Goal: Transaction & Acquisition: Purchase product/service

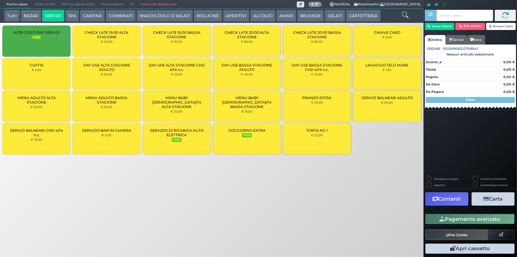
click at [28, 13] on button "BAZAR" at bounding box center [31, 16] width 20 height 12
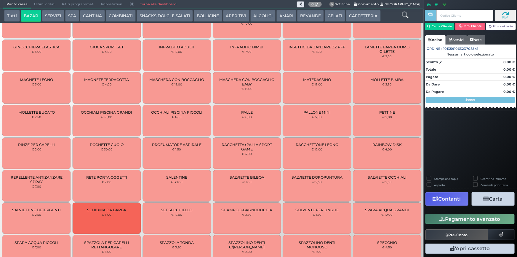
scroll to position [369, 0]
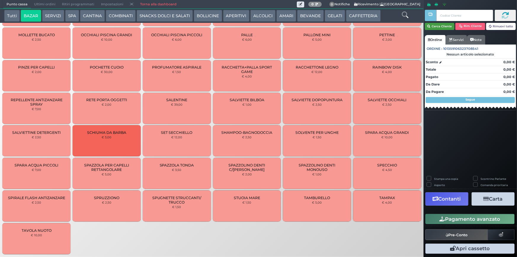
click at [432, 26] on button "Cerca Cliente" at bounding box center [440, 26] width 30 height 7
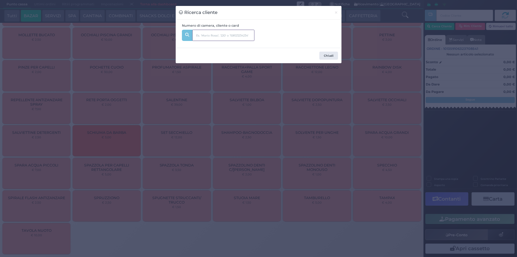
click at [217, 33] on input "text" at bounding box center [223, 35] width 62 height 11
type input "209"
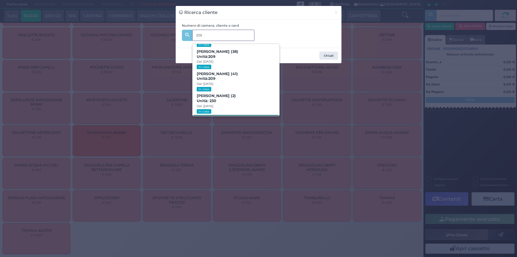
scroll to position [14, 0]
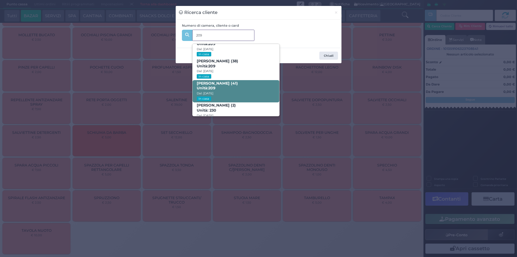
click at [216, 86] on strong "209" at bounding box center [211, 88] width 7 height 4
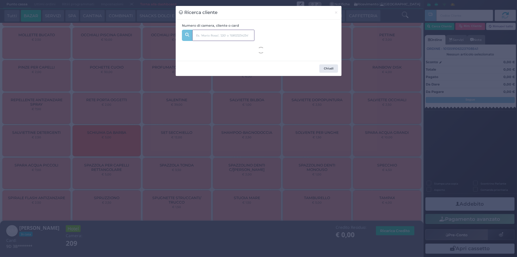
scroll to position [0, 0]
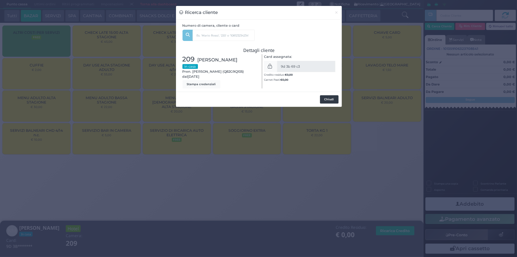
click at [329, 101] on button "Chiudi" at bounding box center [329, 99] width 19 height 8
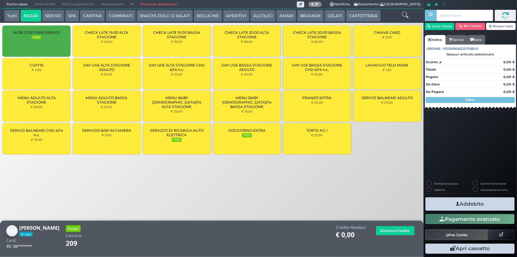
click at [383, 68] on div "LAVAGGIO TELO MARE € 1,50" at bounding box center [387, 73] width 68 height 31
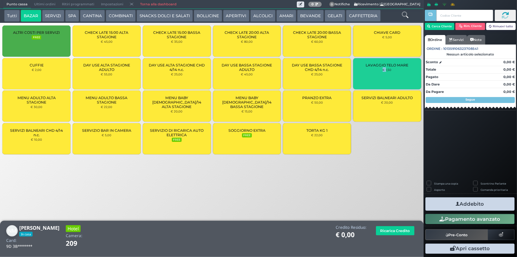
click at [383, 68] on div "LAVAGGIO TELO MARE € 1,50" at bounding box center [387, 73] width 68 height 31
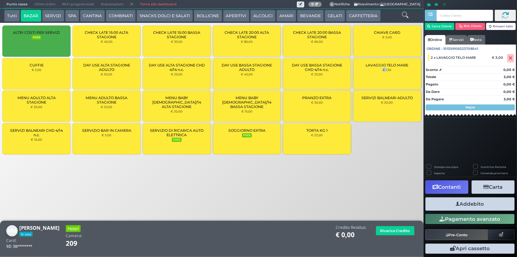
click at [468, 208] on button "Addebito" at bounding box center [470, 203] width 89 height 13
